Goal: Information Seeking & Learning: Stay updated

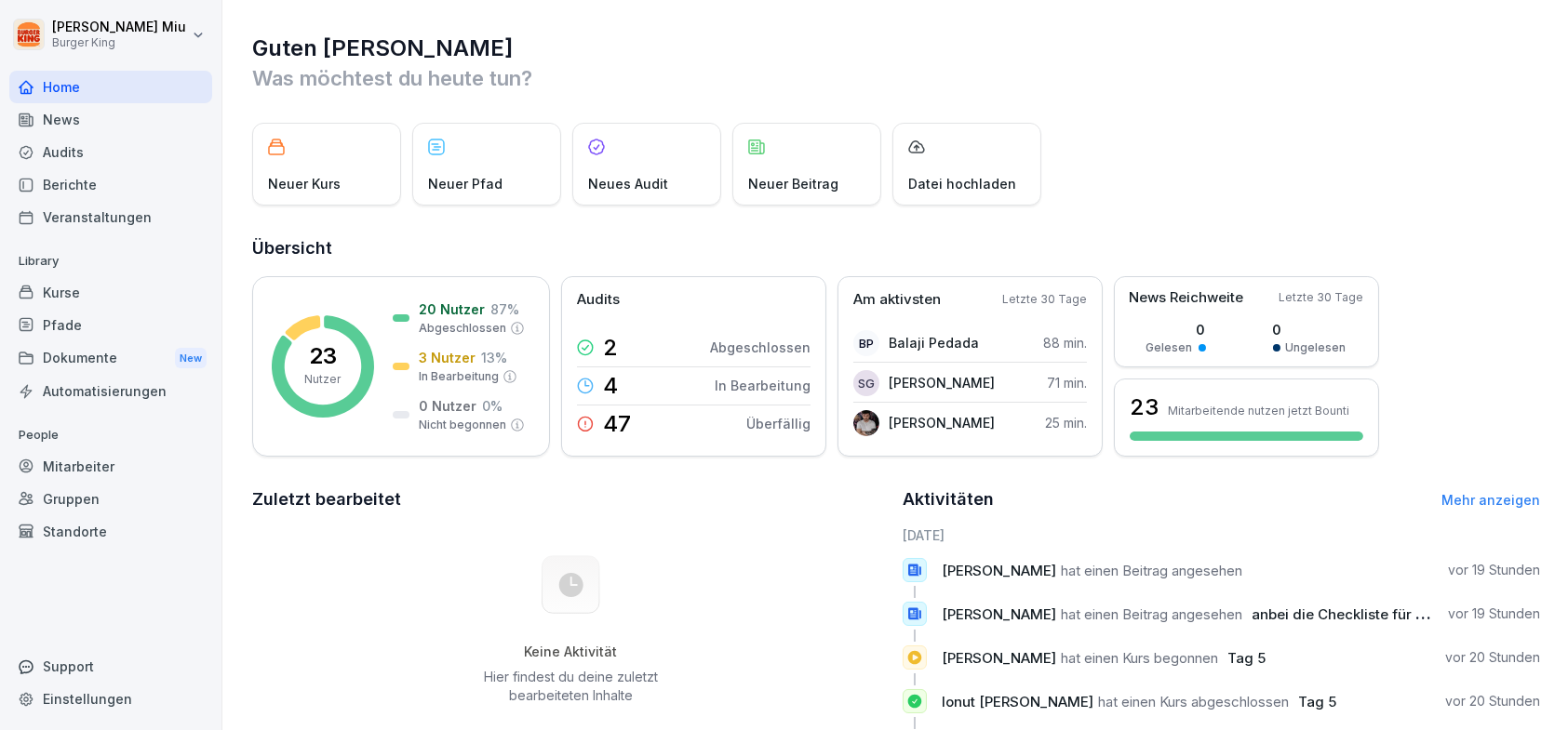
click at [95, 115] on div "News" at bounding box center [110, 119] width 203 height 32
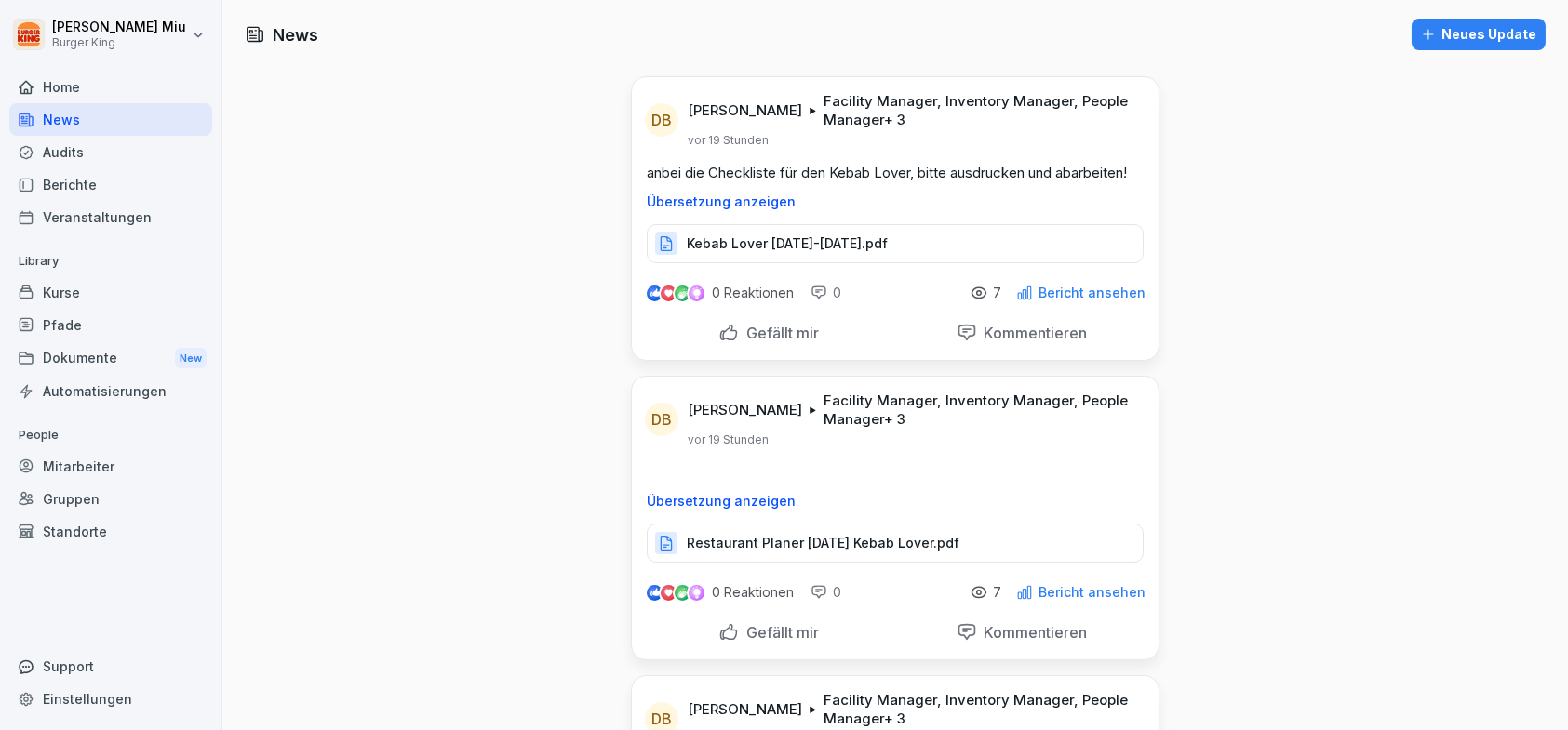
click at [780, 239] on p "Kebab Lover [DATE]-[DATE].pdf" at bounding box center [786, 243] width 201 height 19
click at [719, 329] on div "Gefällt mir" at bounding box center [769, 333] width 100 height 21
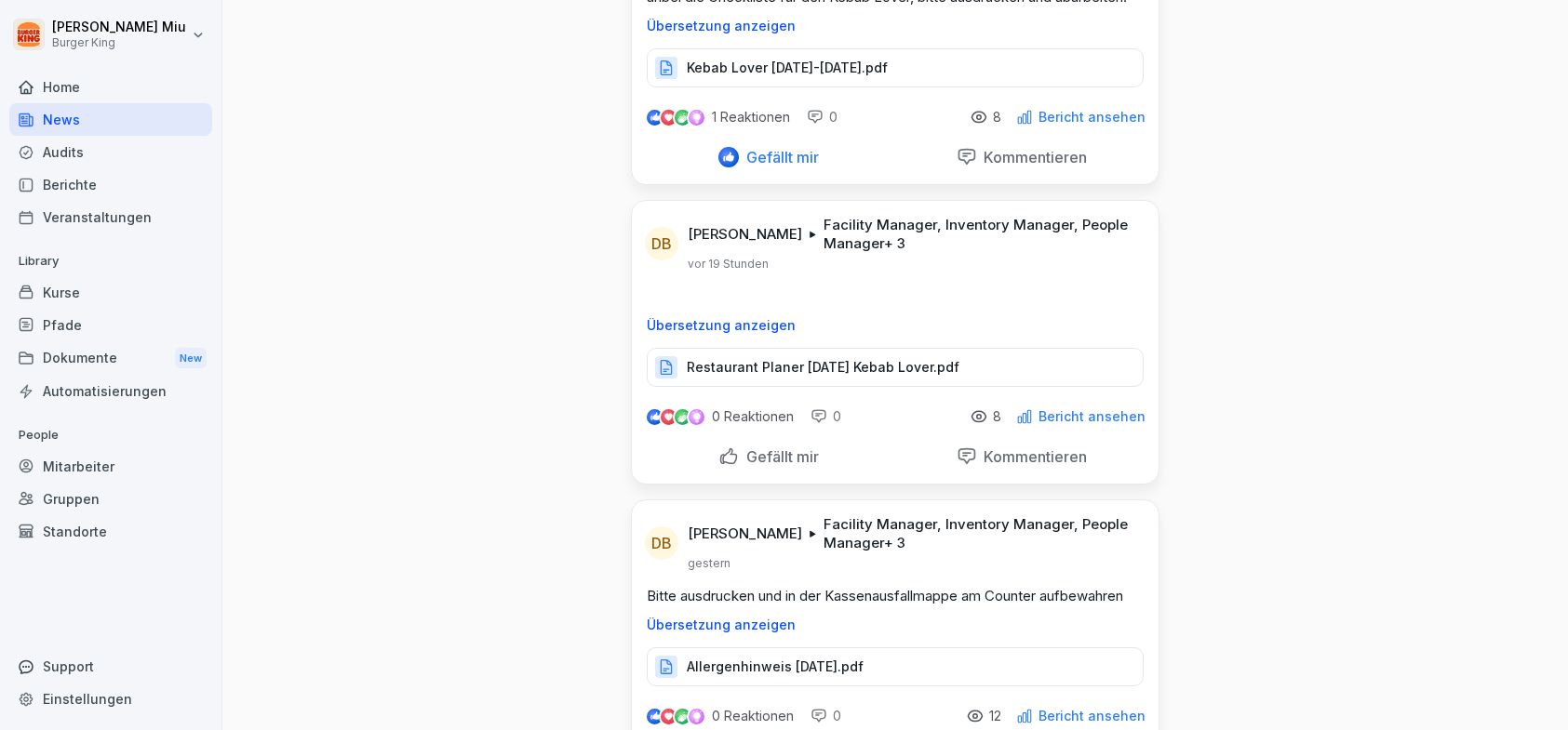
scroll to position [186, 0]
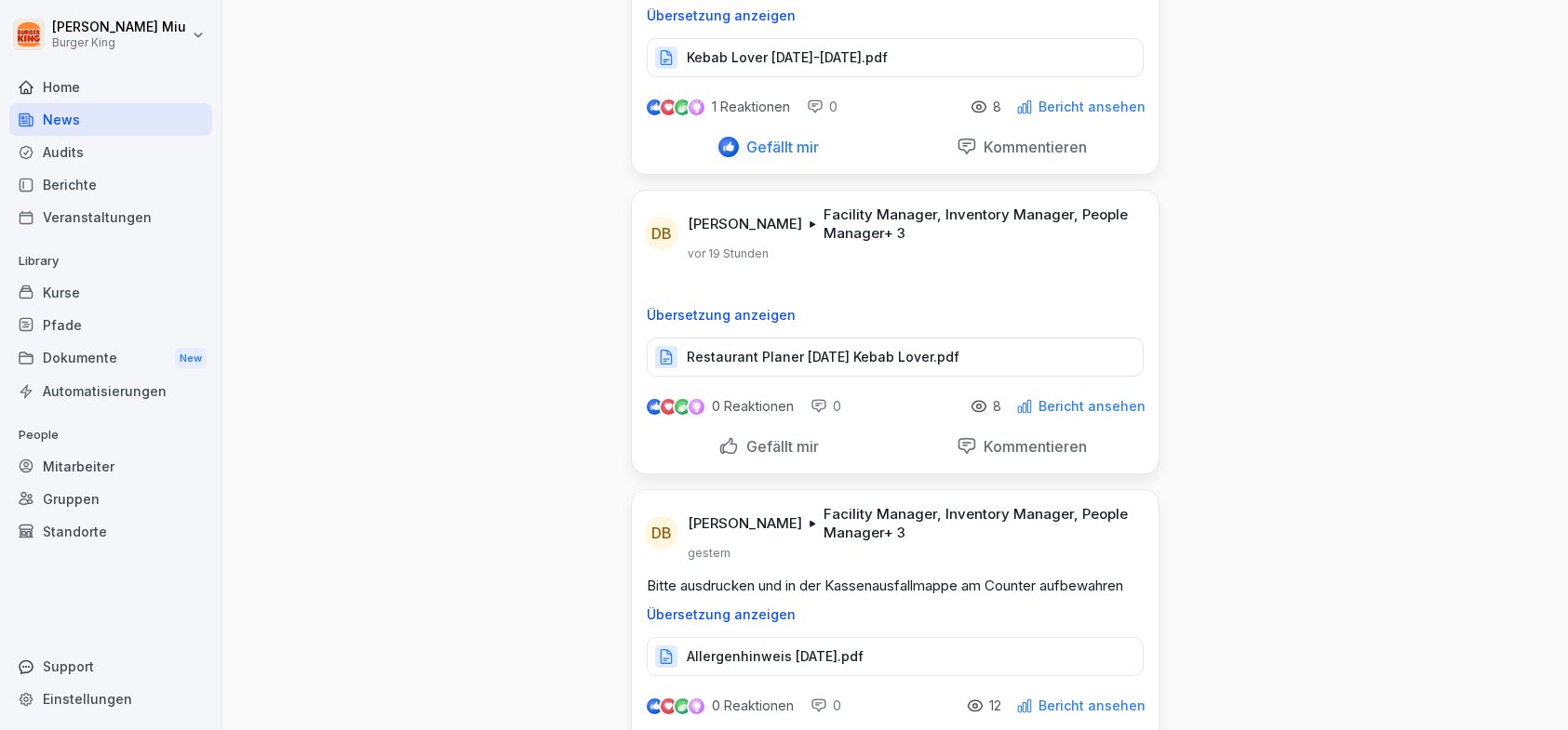
click at [854, 350] on p "Restaurant Planer [DATE] Kebab Lover.pdf" at bounding box center [823, 356] width 273 height 19
click at [721, 438] on div "Gefällt mir" at bounding box center [769, 445] width 100 height 21
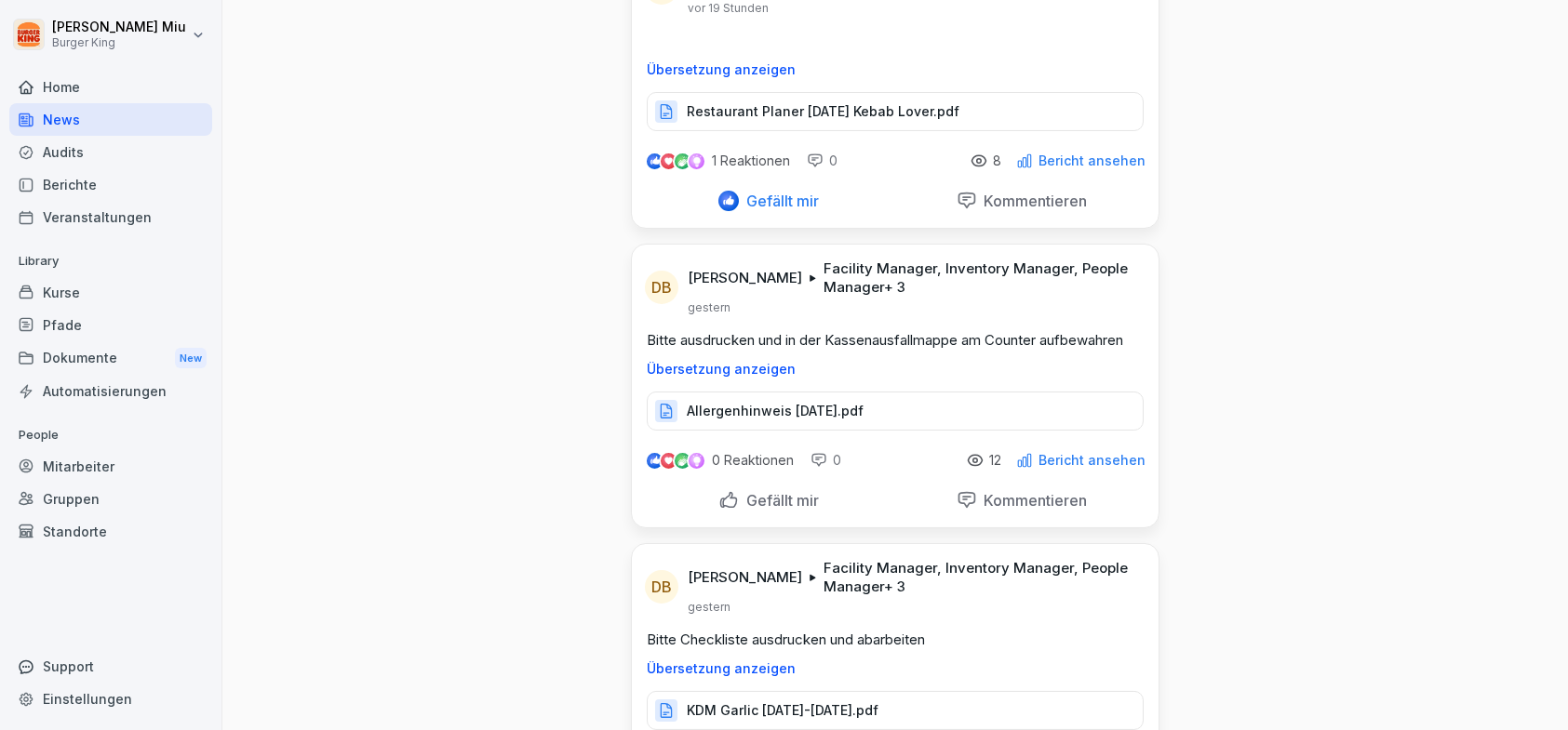
scroll to position [465, 0]
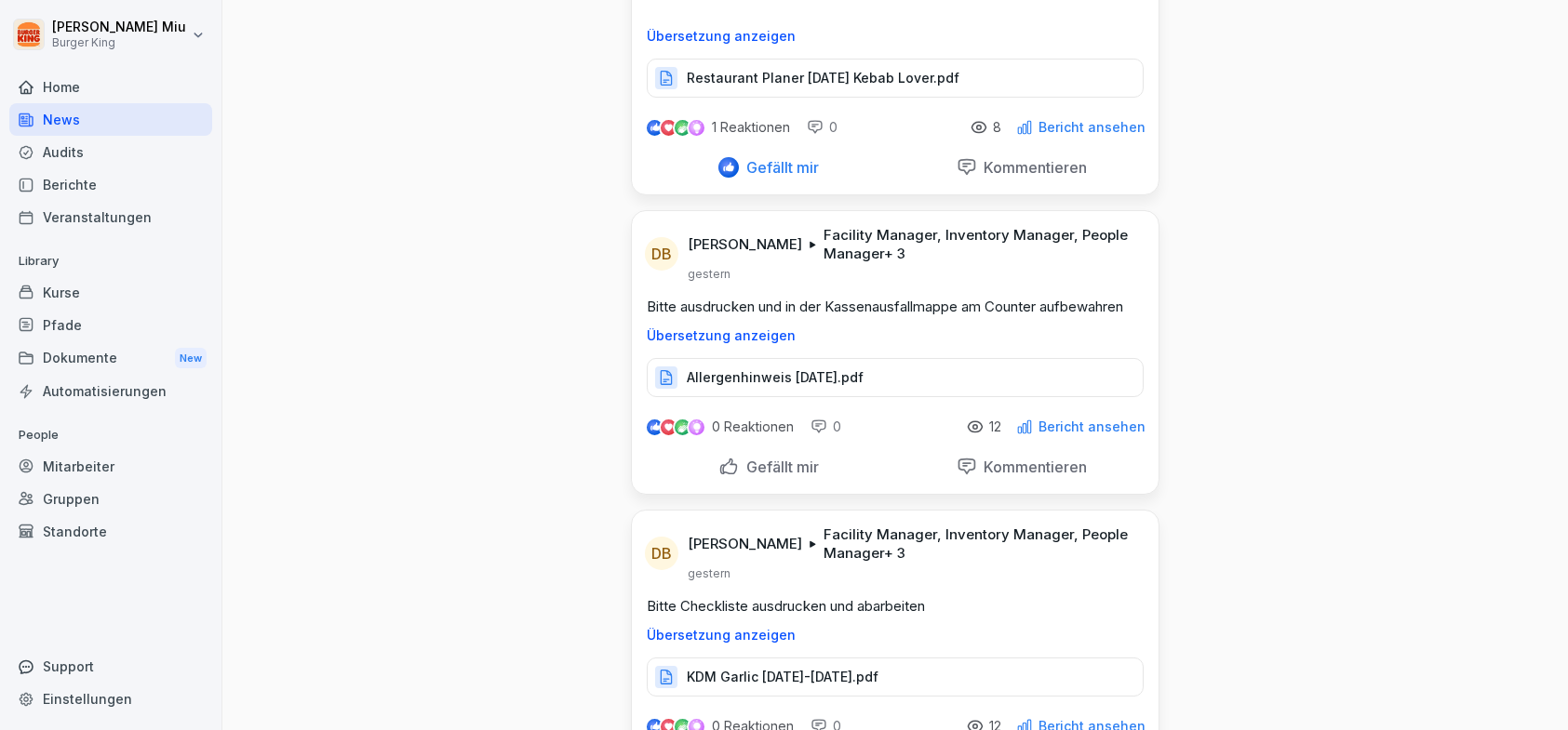
click at [799, 372] on p "Allergenhinweis [DATE].pdf" at bounding box center [775, 377] width 177 height 19
click at [719, 457] on div "Gefällt mir" at bounding box center [769, 466] width 100 height 21
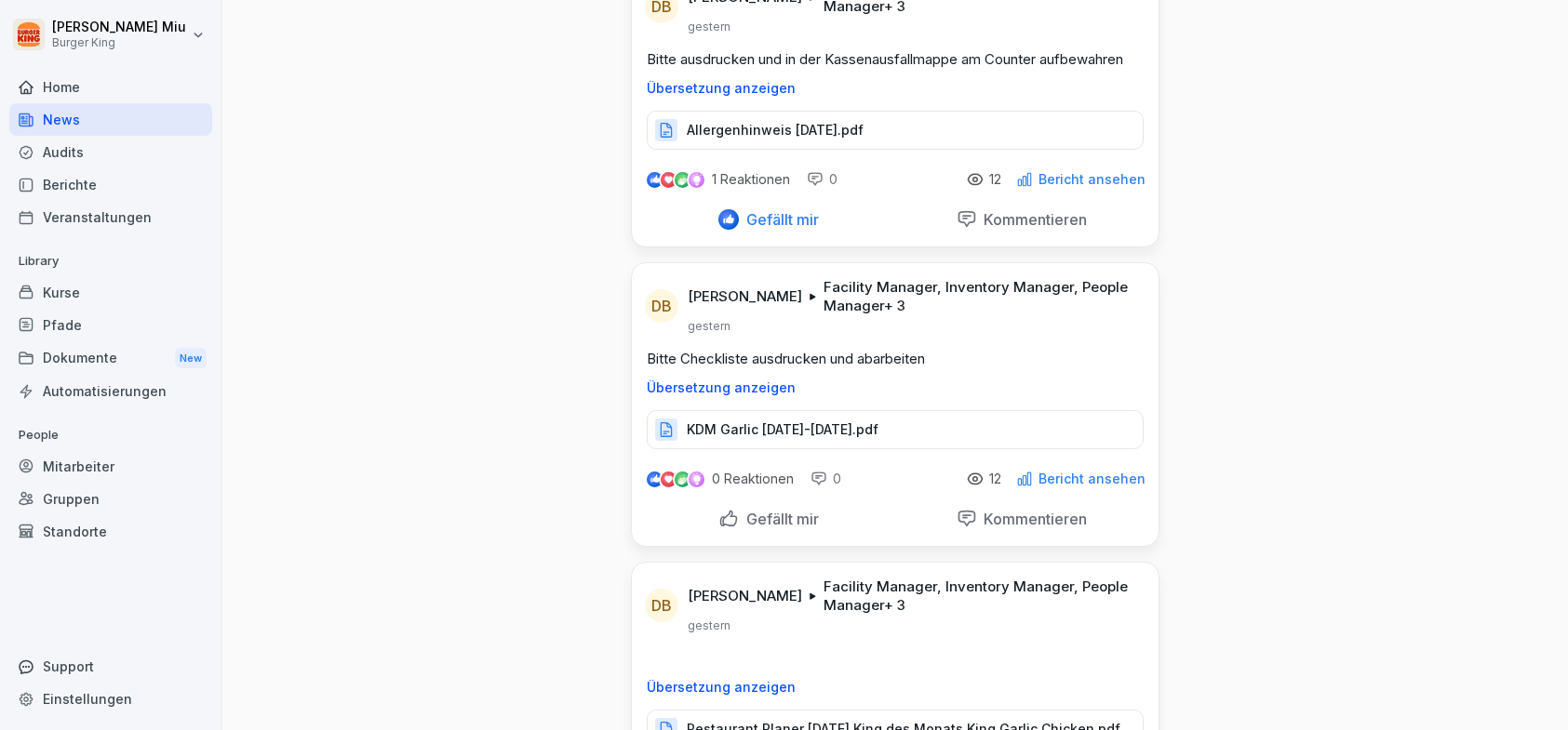
scroll to position [744, 0]
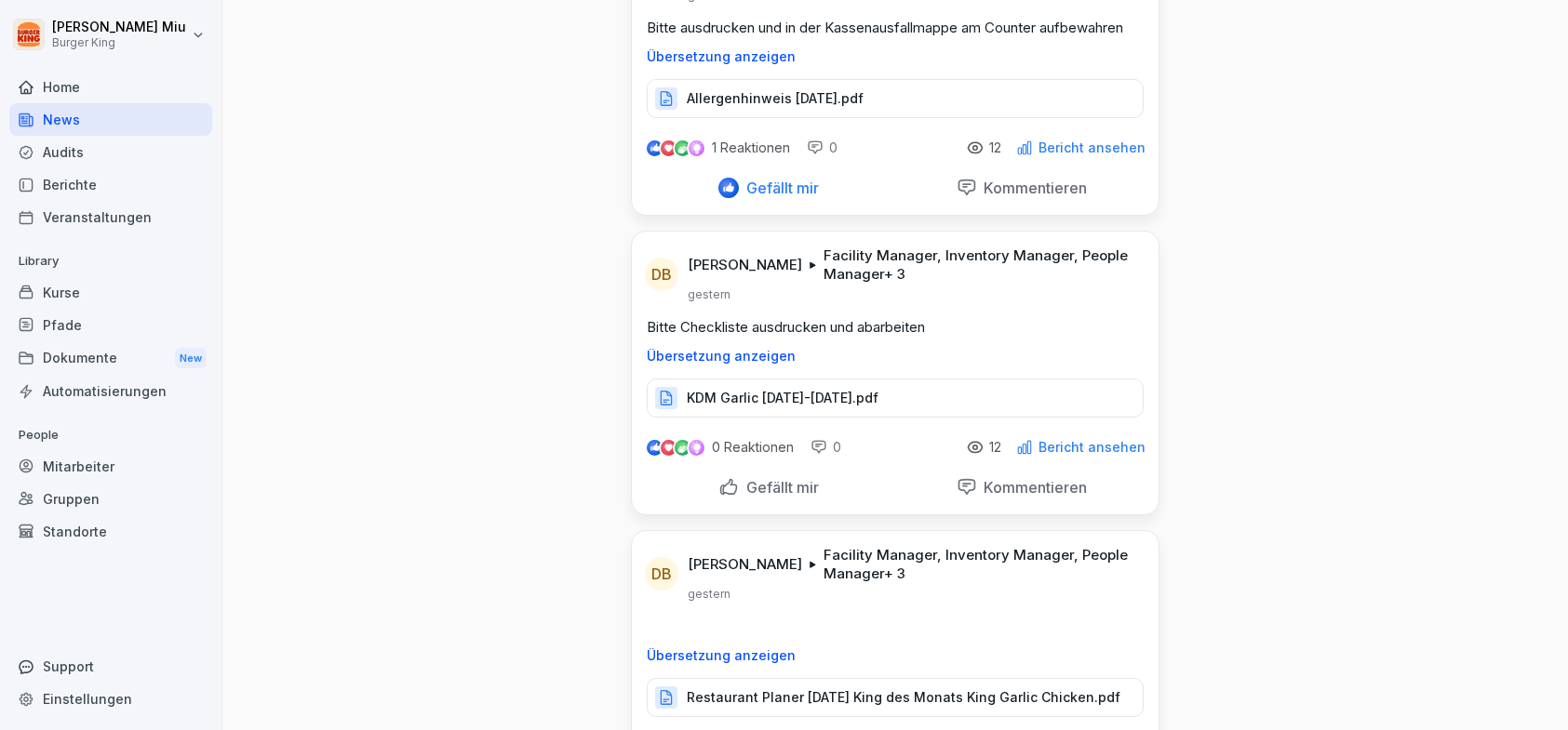
click at [805, 393] on p "KDM Garlic [DATE]-[DATE].pdf" at bounding box center [782, 397] width 191 height 19
click at [723, 482] on div "Gefällt mir" at bounding box center [769, 487] width 100 height 21
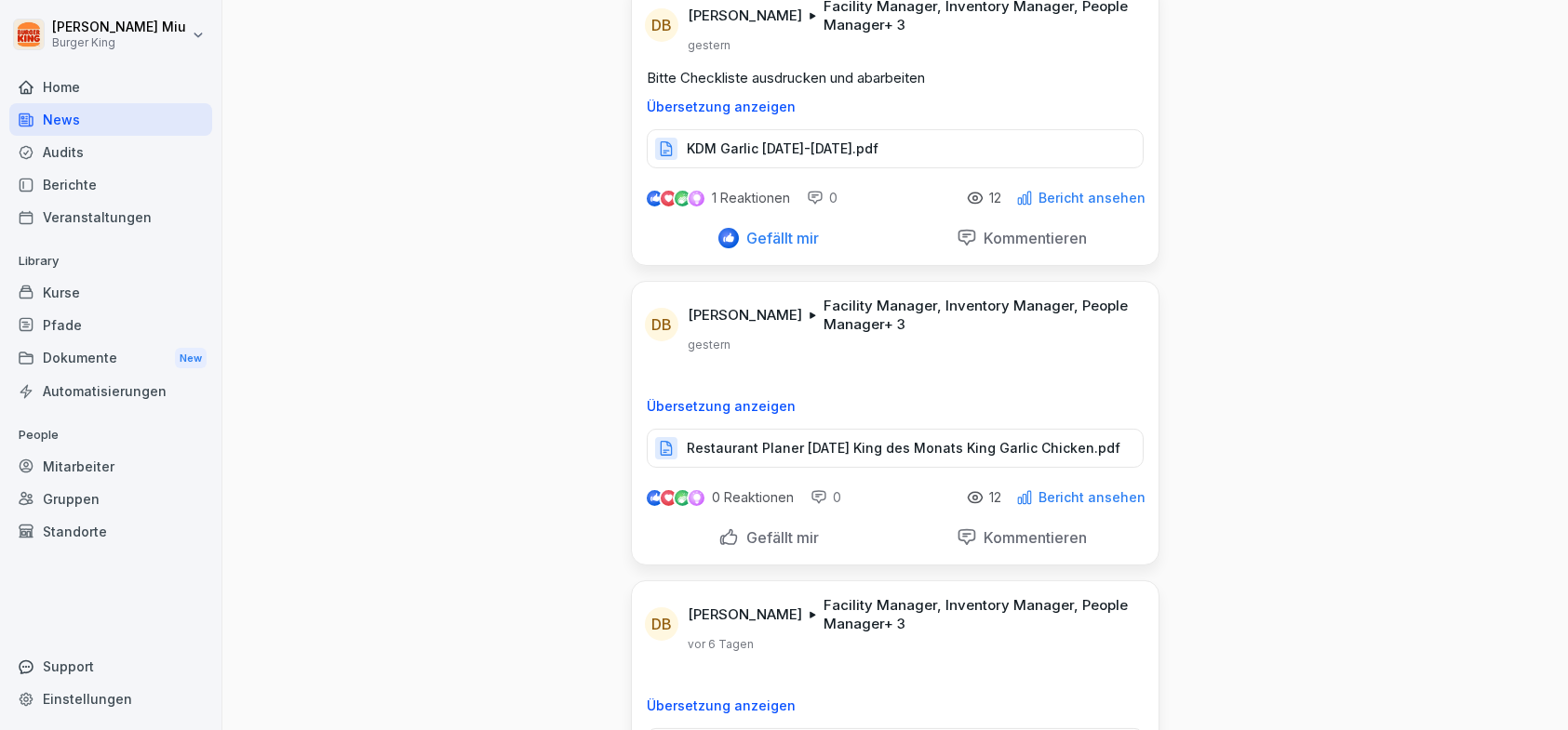
scroll to position [1022, 0]
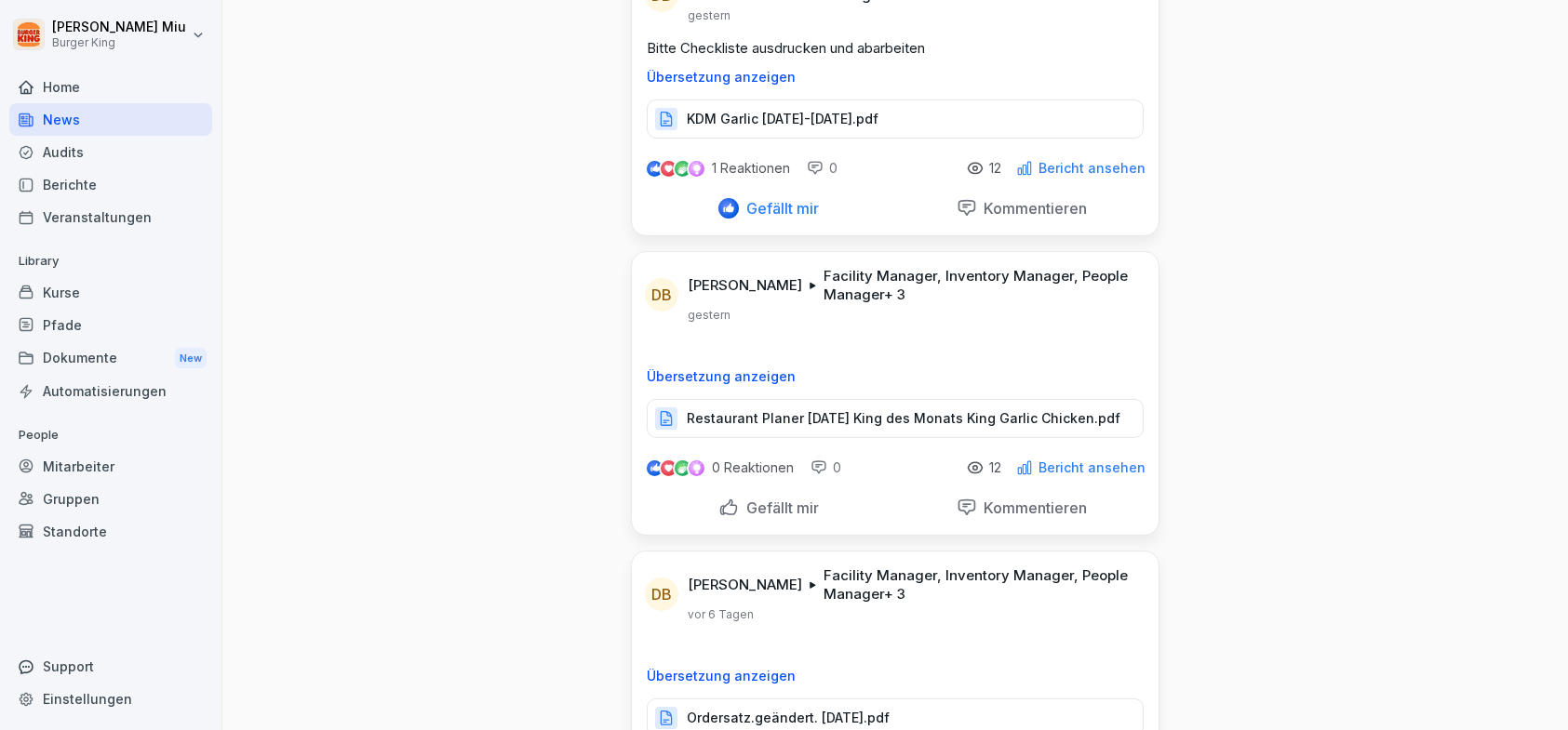
click at [720, 518] on div "Gefällt mir" at bounding box center [769, 507] width 100 height 21
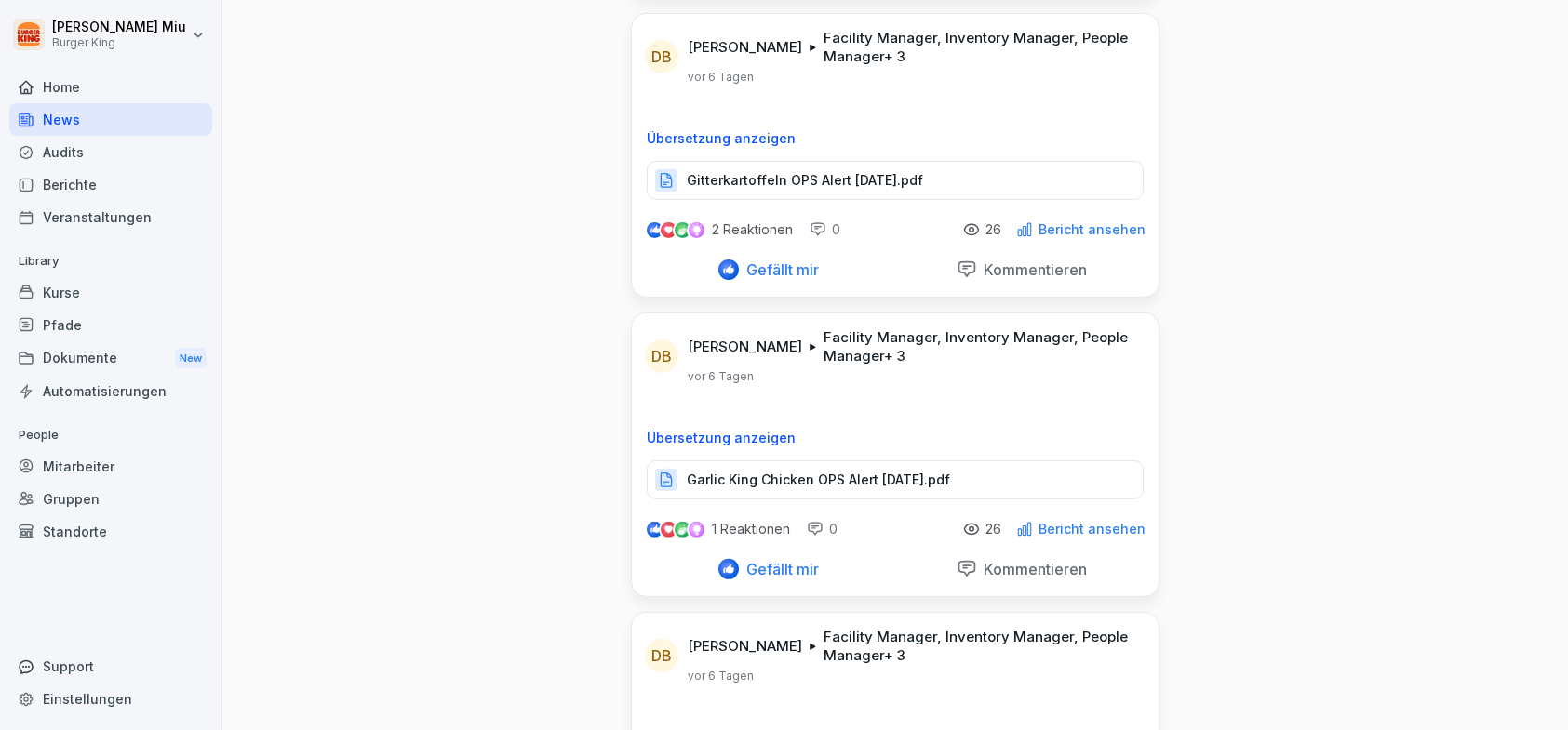
scroll to position [1581, 0]
